Goal: Transaction & Acquisition: Purchase product/service

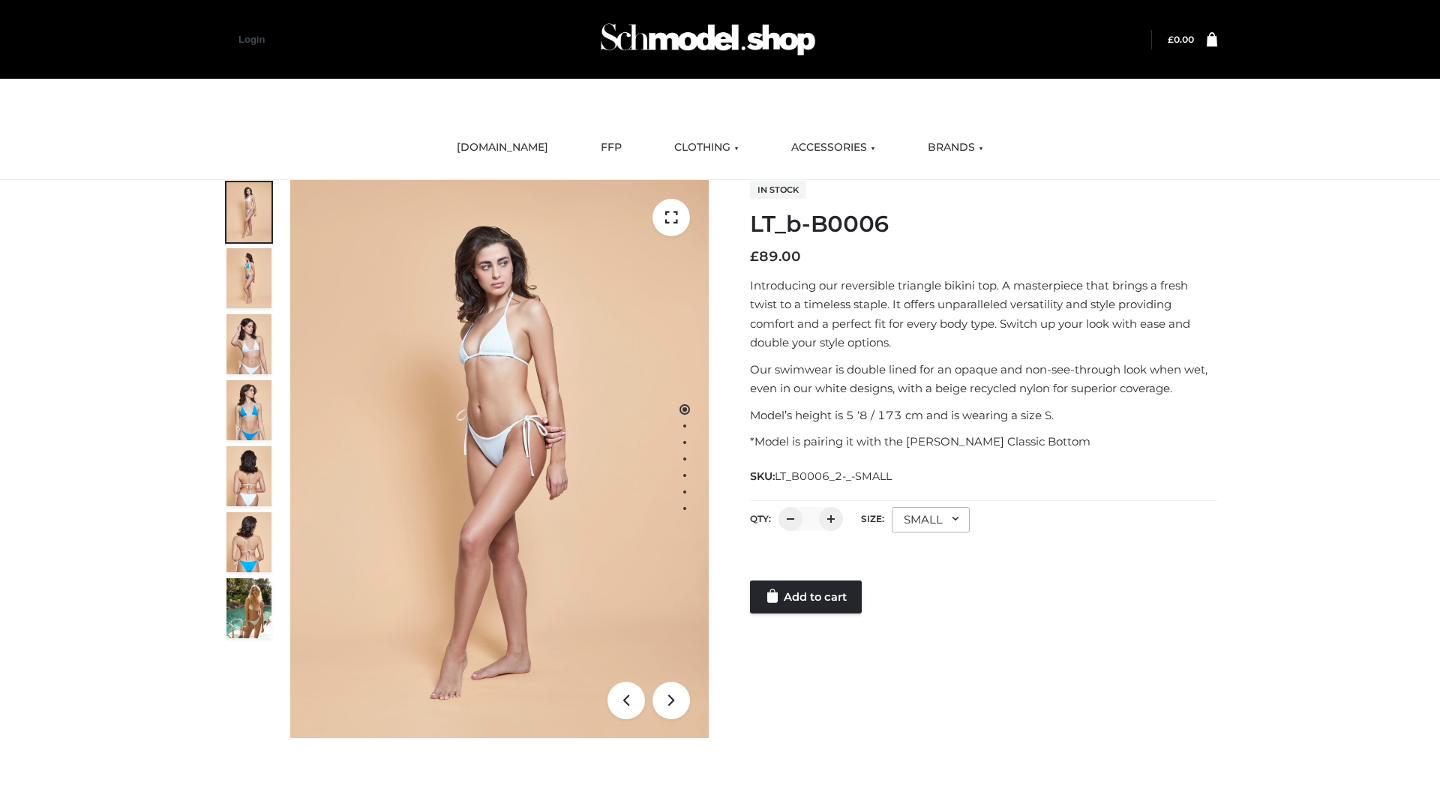
click at [807, 597] on link "Add to cart" at bounding box center [806, 596] width 112 height 33
